Goal: Information Seeking & Learning: Learn about a topic

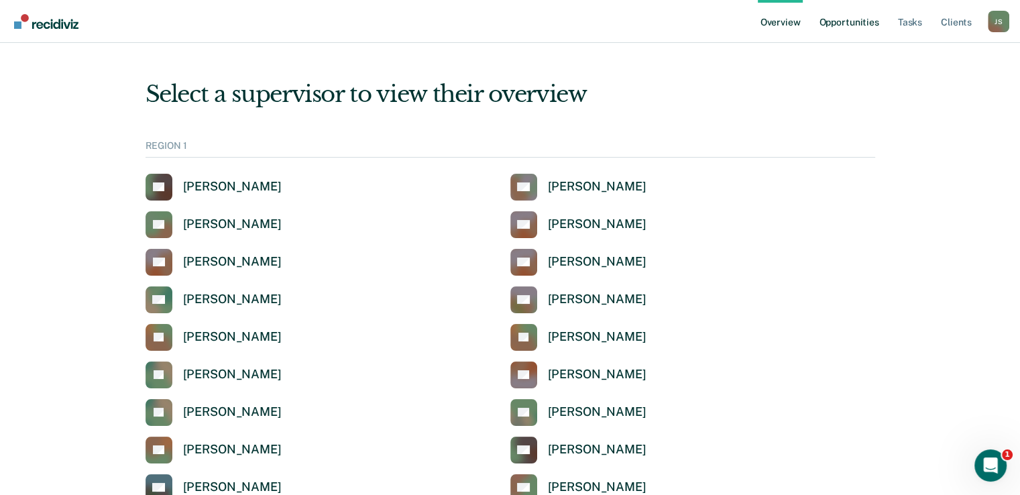
click at [861, 20] on link "Opportunities" at bounding box center [848, 21] width 65 height 43
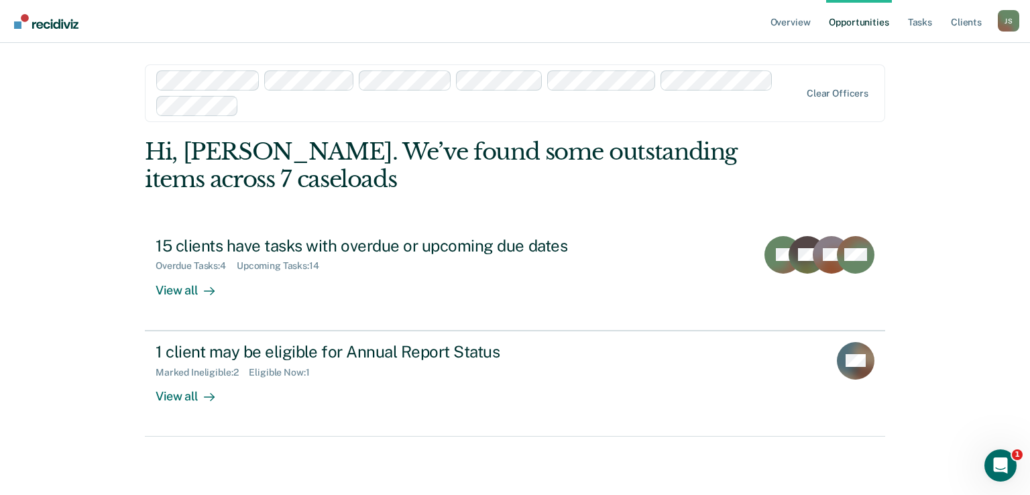
click at [304, 105] on div at bounding box center [522, 105] width 556 height 15
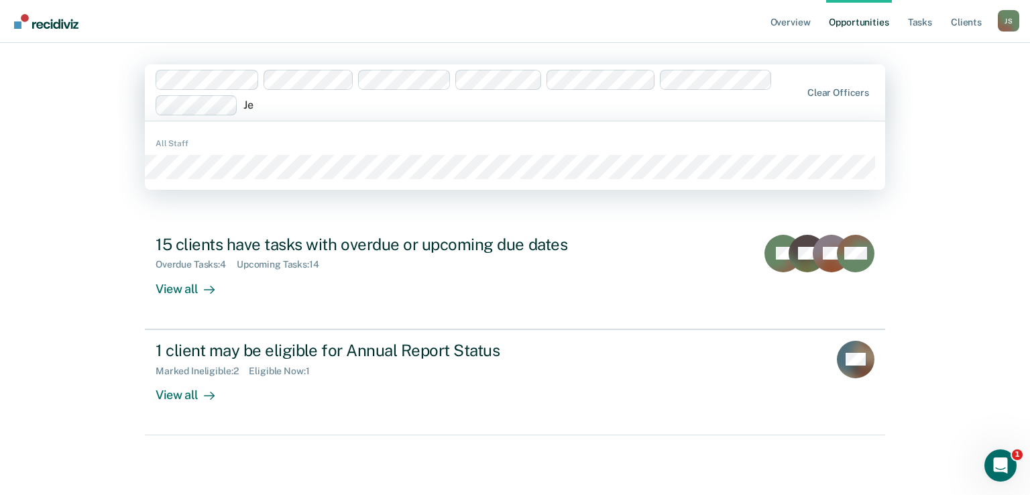
type input "J"
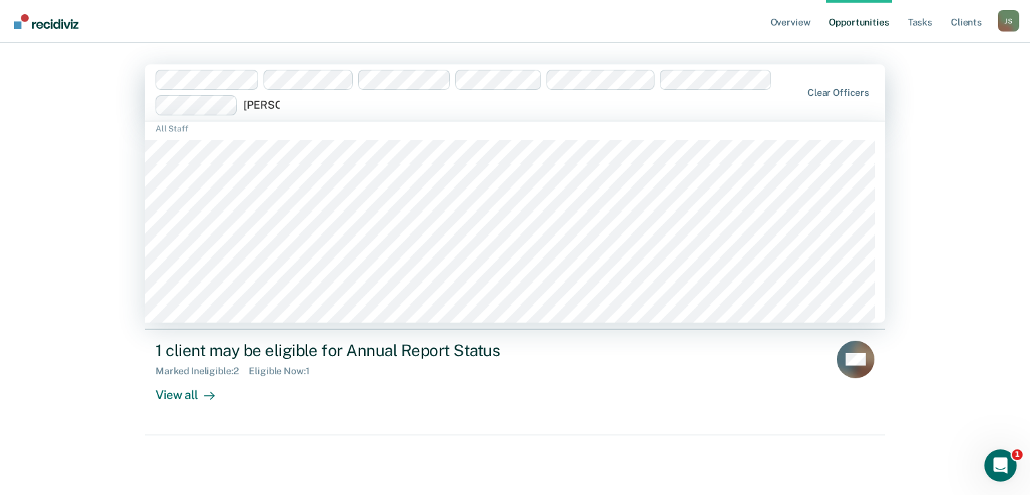
scroll to position [32, 0]
type input "j"
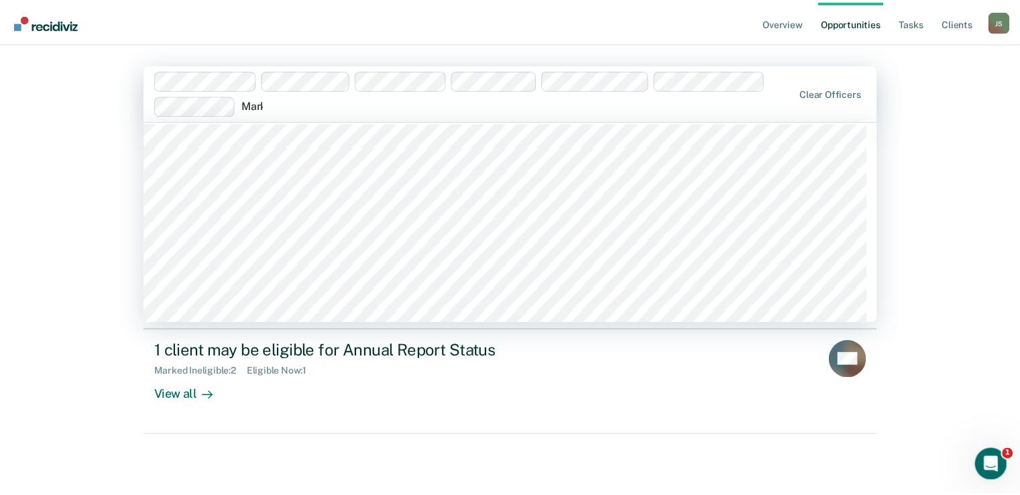
scroll to position [0, 0]
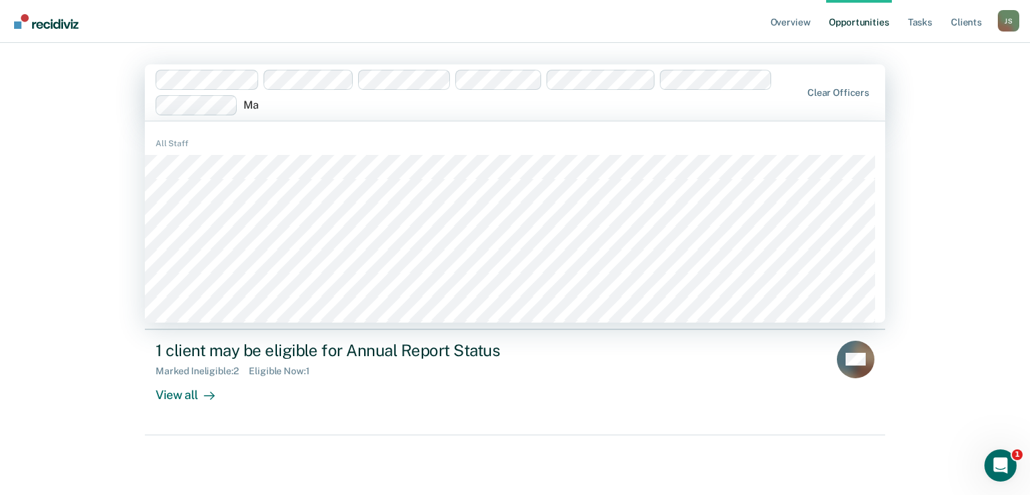
type input "M"
click at [785, 19] on link "Overview" at bounding box center [791, 21] width 46 height 43
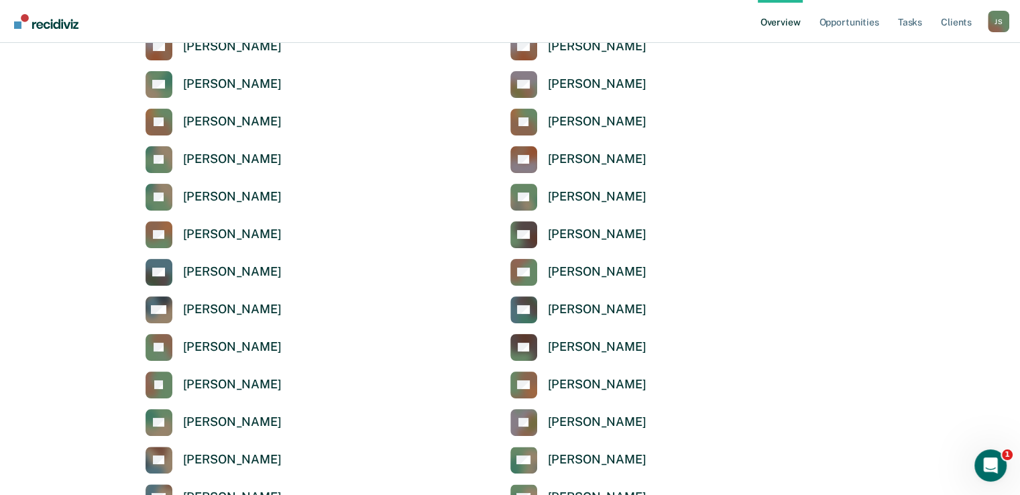
scroll to position [252, 0]
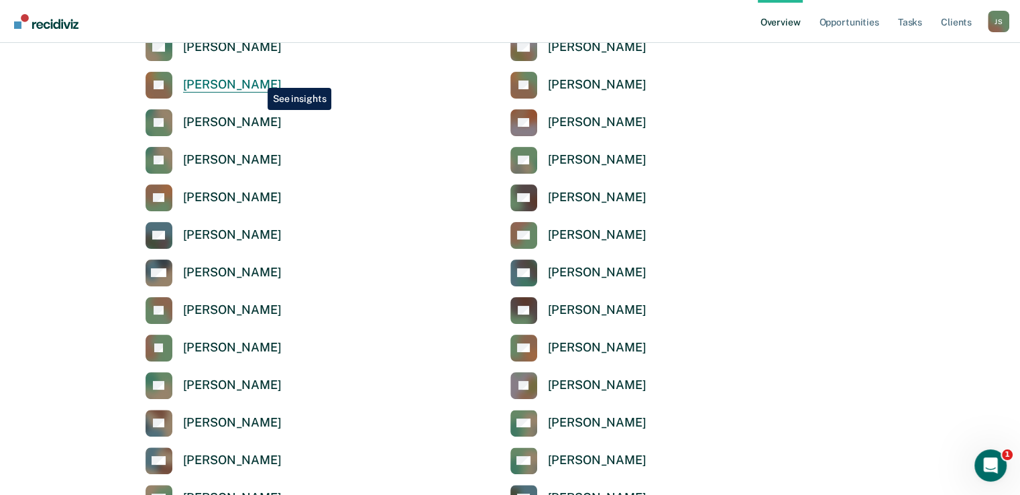
click at [258, 78] on div "Jessica Cleveland" at bounding box center [232, 84] width 99 height 15
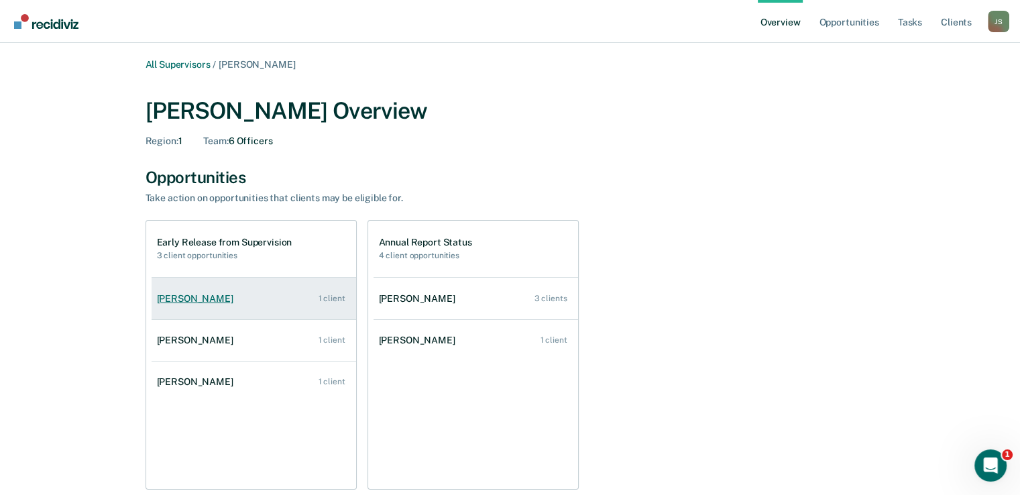
click at [232, 311] on link "Brendan Elder 1 client" at bounding box center [254, 299] width 205 height 38
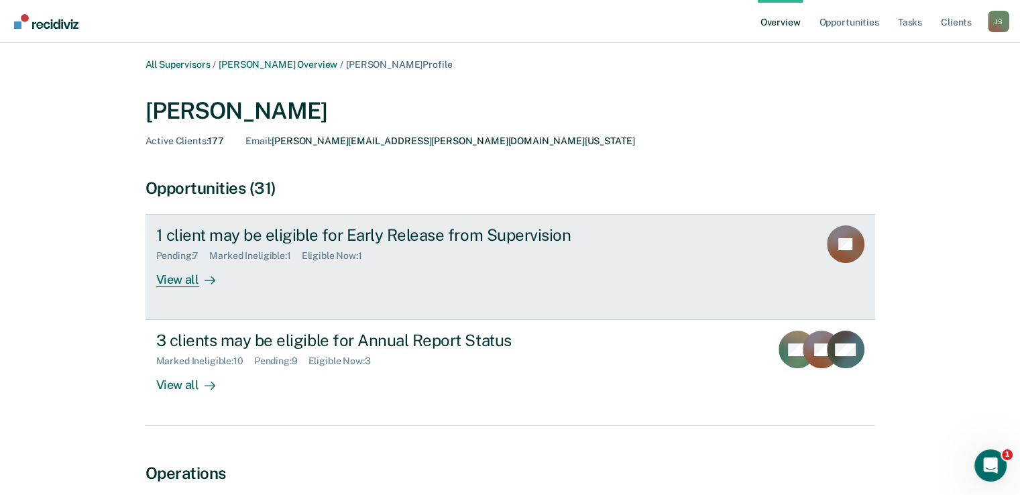
click at [187, 273] on div "View all" at bounding box center [193, 275] width 75 height 26
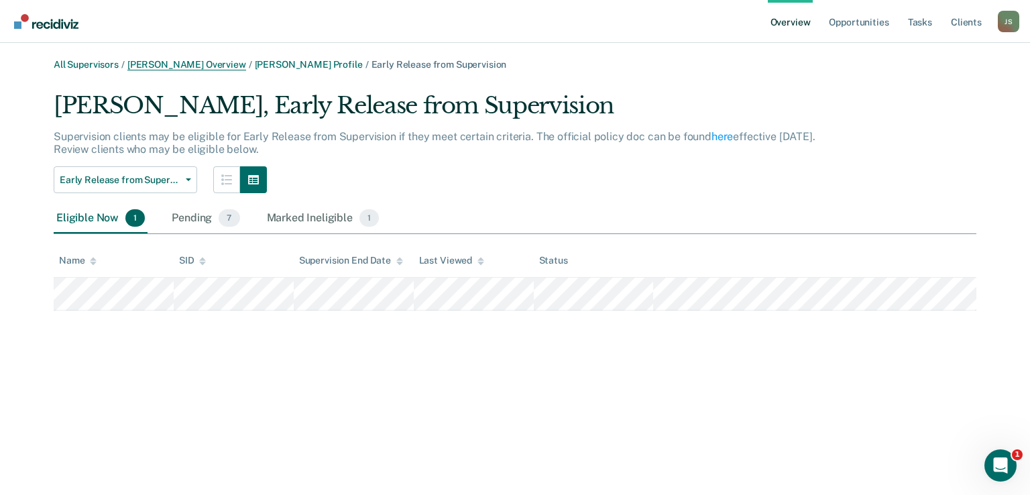
click at [142, 62] on link "Jessica Cleveland Overview" at bounding box center [186, 64] width 119 height 11
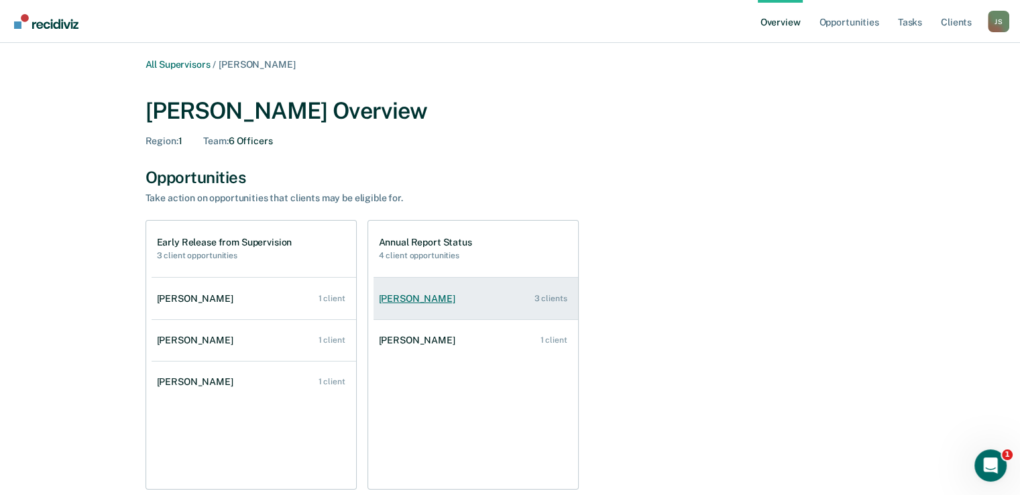
click at [496, 286] on link "Brendan Elder 3 clients" at bounding box center [476, 299] width 205 height 38
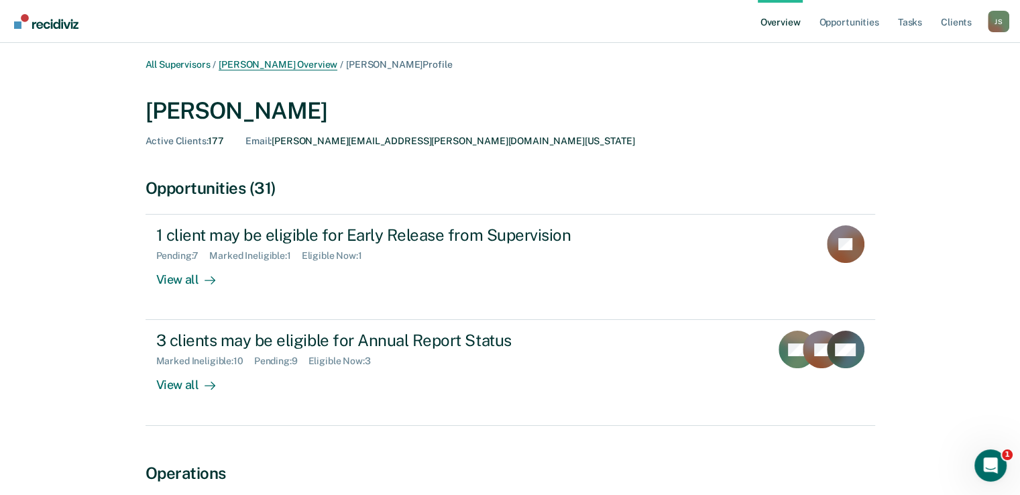
click at [290, 68] on link "Jessica Cleveland Overview" at bounding box center [278, 64] width 119 height 11
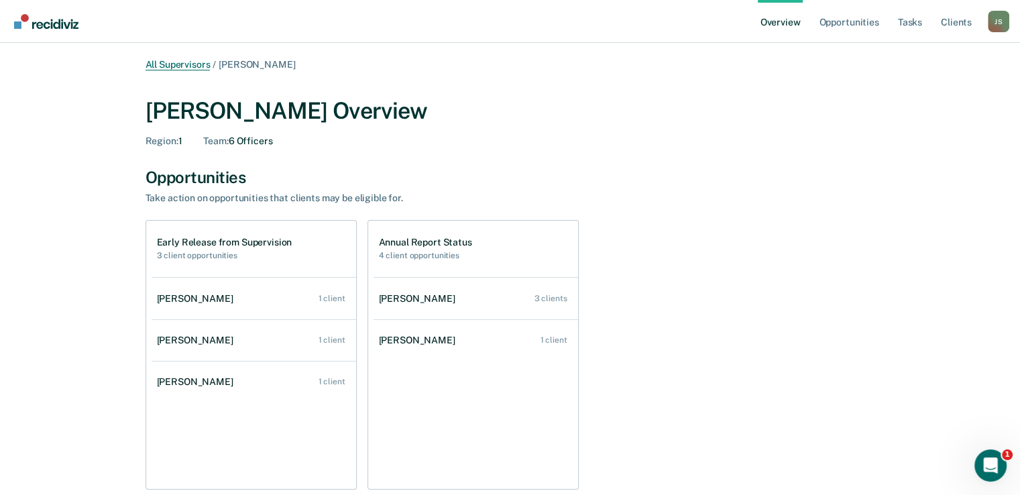
click at [175, 68] on link "All Supervisors" at bounding box center [178, 64] width 65 height 11
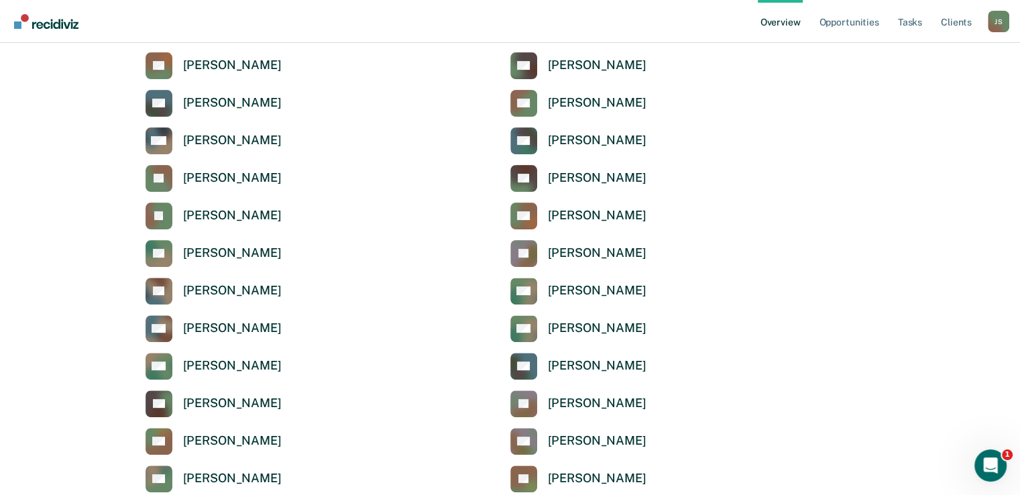
scroll to position [366, 0]
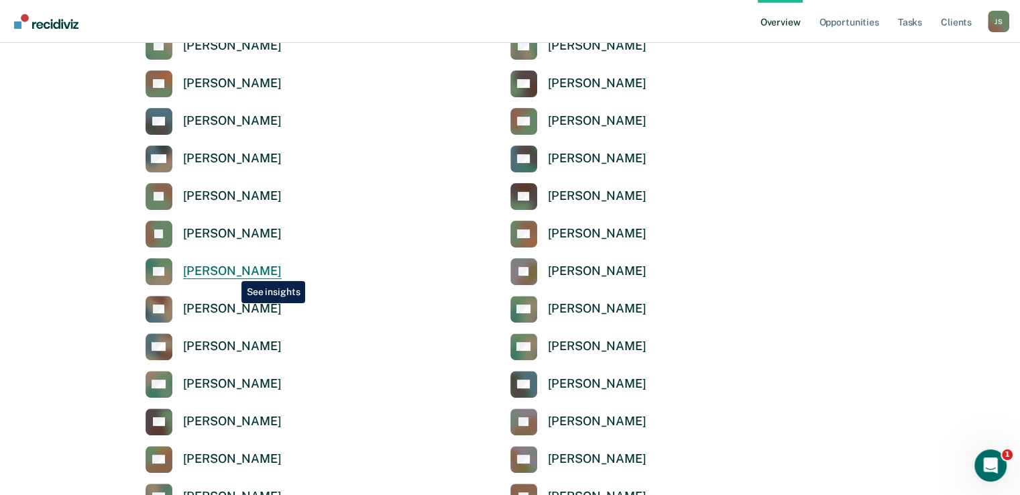
click at [231, 271] on div "Brittany Larue" at bounding box center [232, 271] width 99 height 15
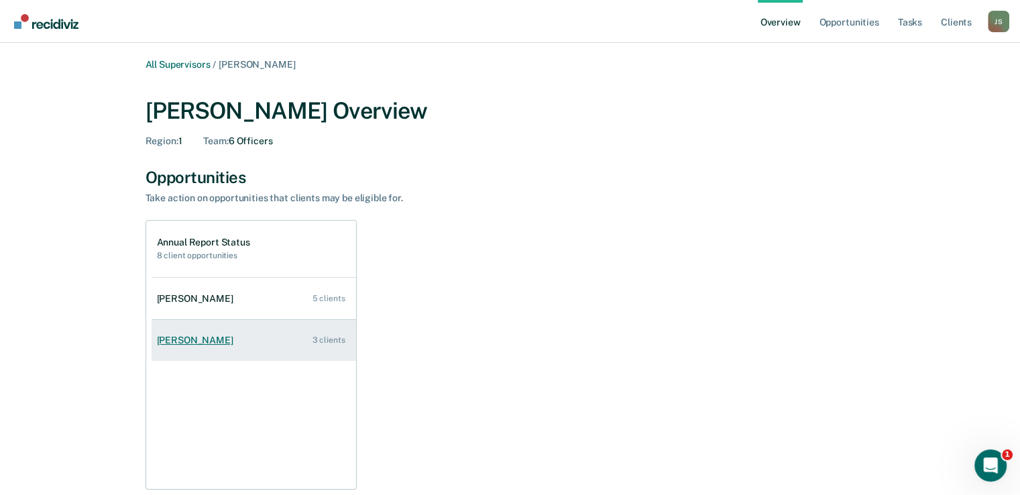
click at [239, 342] on div "Michelle Klingle-Dyker" at bounding box center [198, 340] width 82 height 11
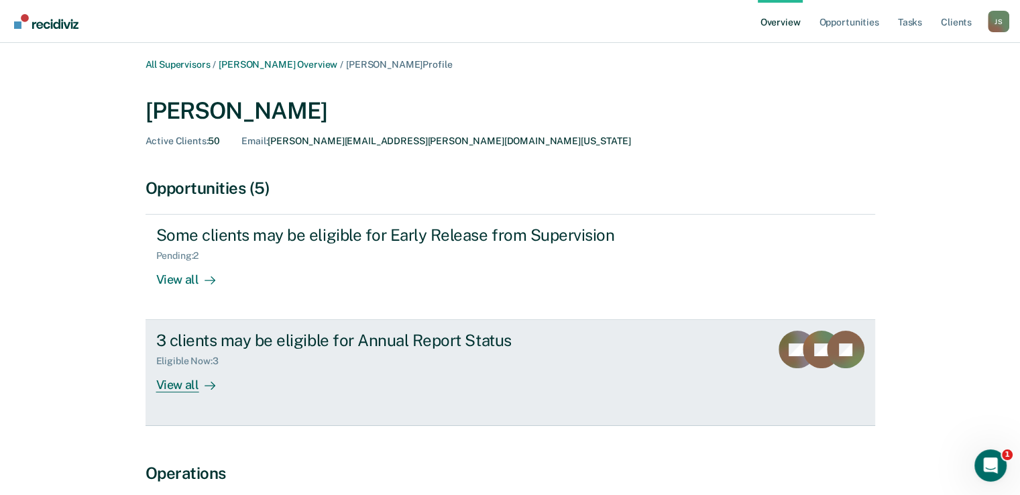
click at [368, 360] on div "Eligible Now : 3" at bounding box center [391, 358] width 471 height 17
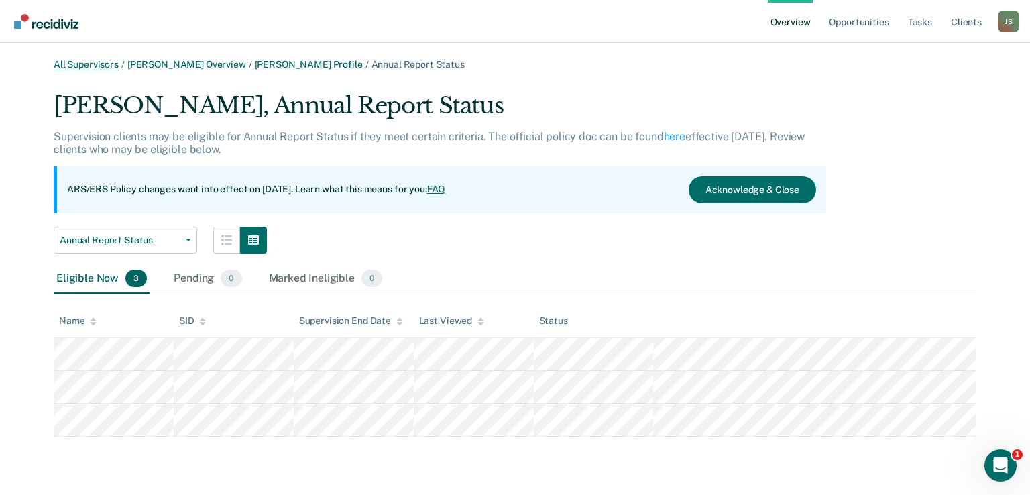
click at [92, 65] on link "All Supervisors" at bounding box center [86, 64] width 65 height 11
